Goal: Information Seeking & Learning: Check status

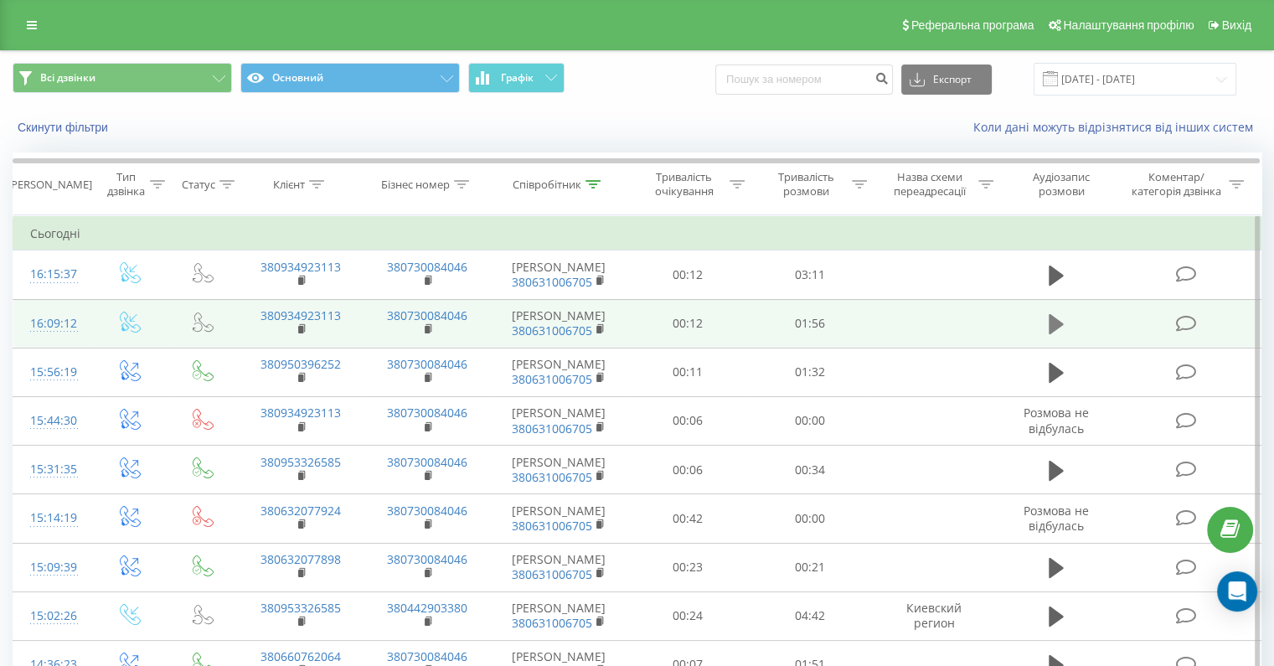
click at [1050, 334] on icon at bounding box center [1056, 324] width 15 height 20
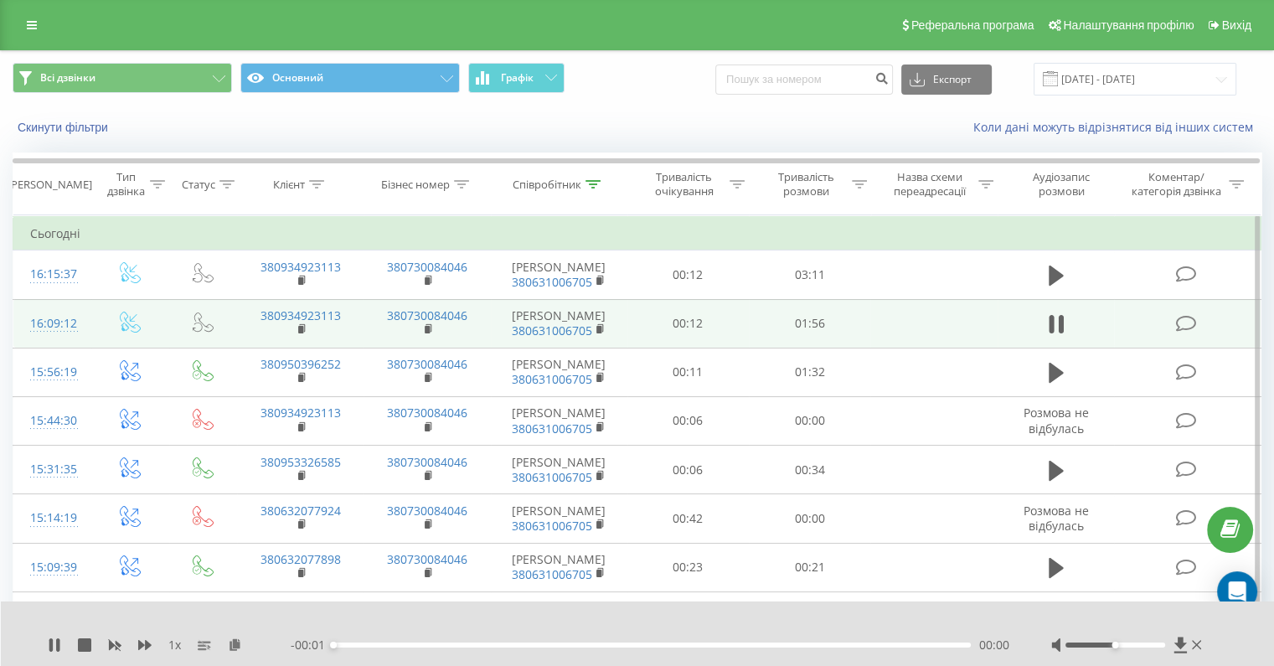
click at [142, 652] on div "1 x" at bounding box center [169, 645] width 243 height 17
click at [142, 648] on icon at bounding box center [144, 644] width 13 height 13
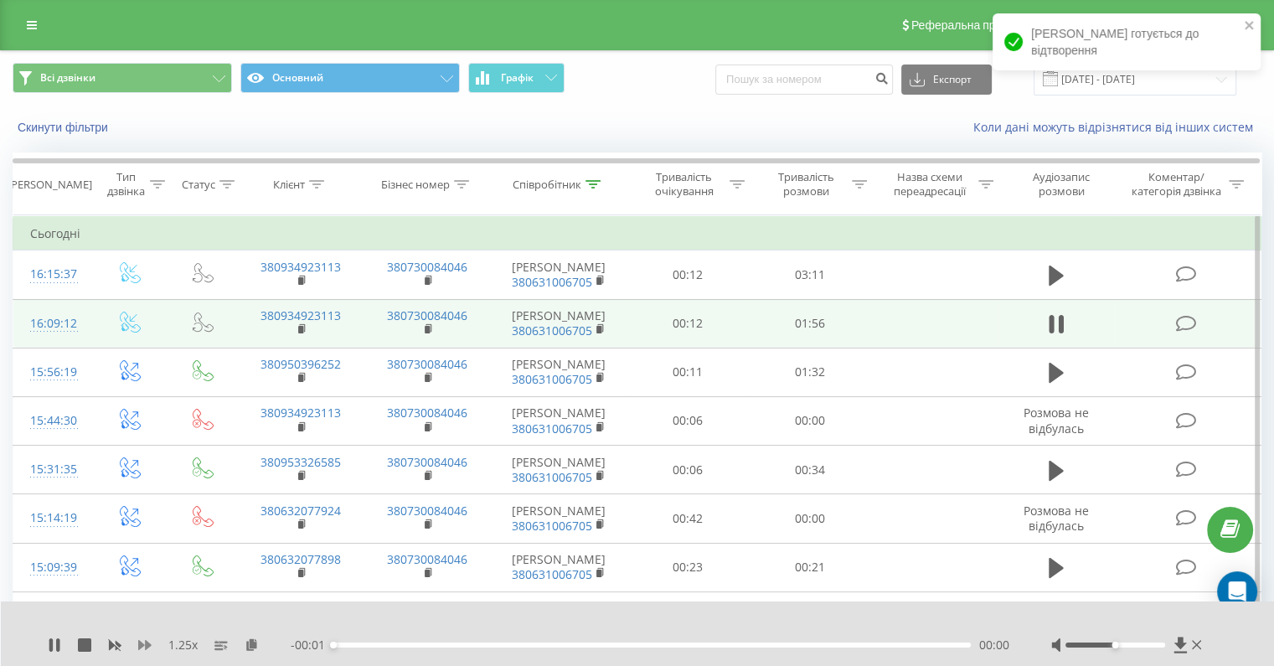
click at [142, 648] on icon at bounding box center [144, 644] width 13 height 13
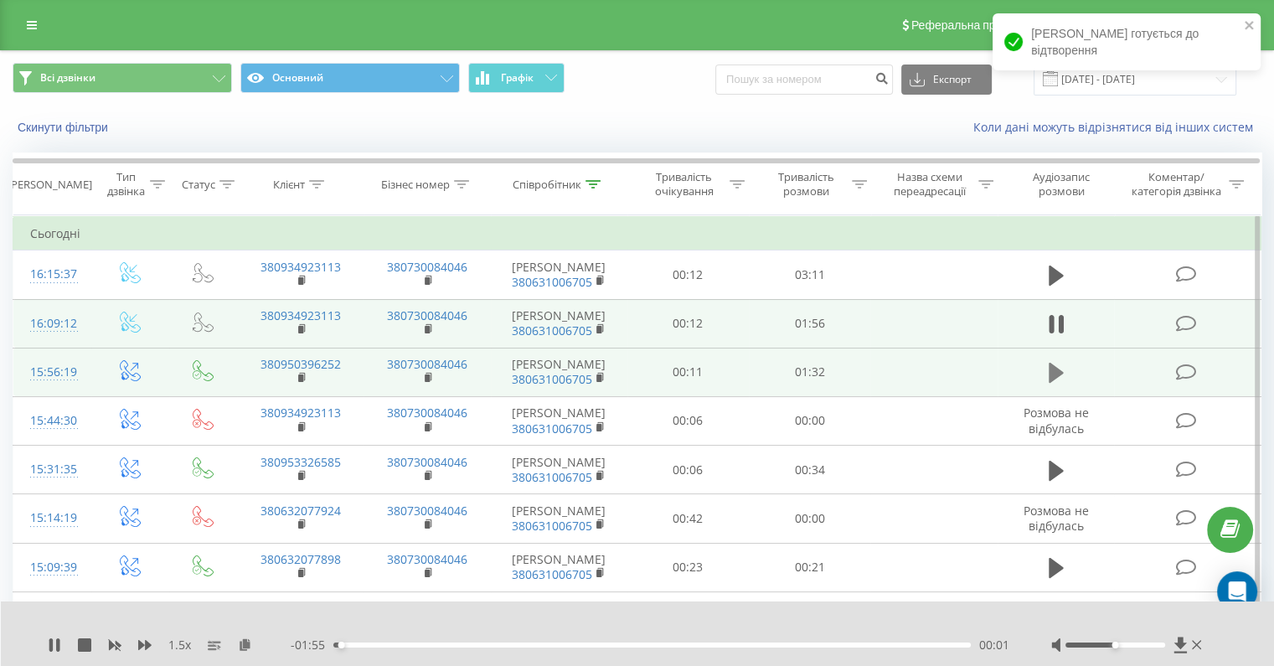
click at [1056, 383] on icon at bounding box center [1056, 373] width 15 height 20
click at [338, 644] on div "00:00" at bounding box center [652, 645] width 638 height 5
click at [368, 646] on div "00:00" at bounding box center [652, 645] width 638 height 5
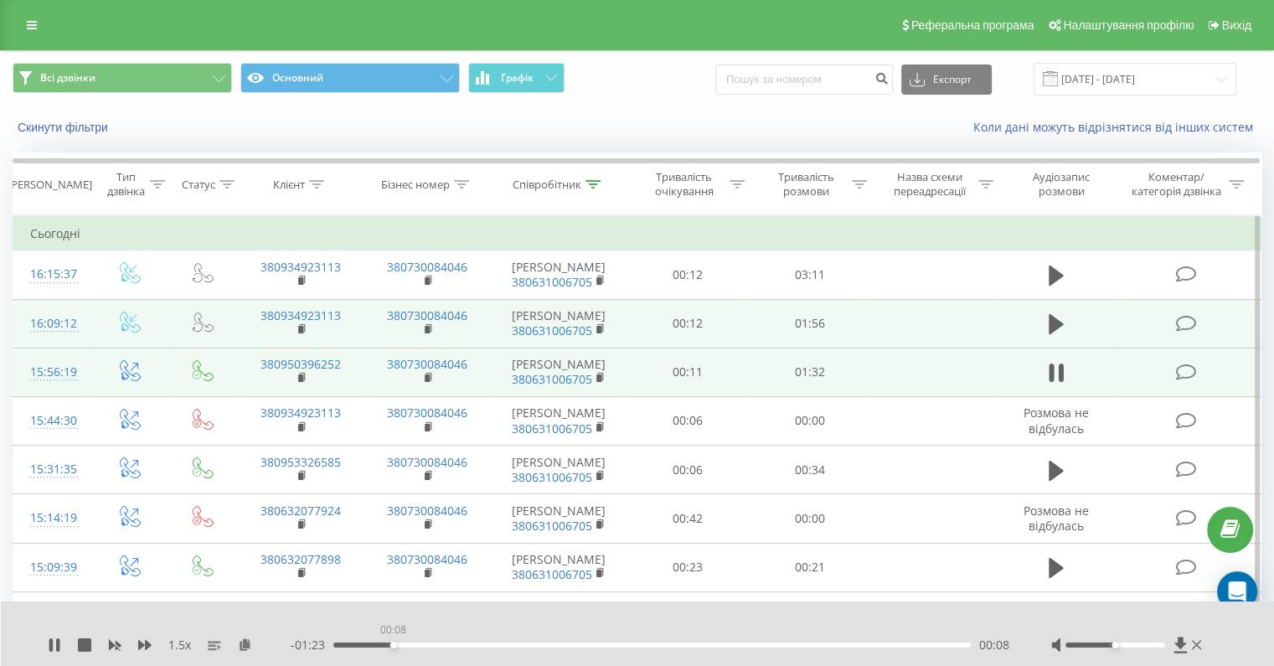
click at [393, 647] on div "00:08" at bounding box center [652, 645] width 638 height 5
click at [503, 647] on div "00:20" at bounding box center [652, 645] width 638 height 5
click at [506, 644] on div "00:25" at bounding box center [652, 645] width 638 height 5
click at [496, 645] on div "00:25" at bounding box center [652, 645] width 638 height 5
click at [50, 646] on icon at bounding box center [50, 644] width 3 height 13
